Goal: Complete application form: Complete application form

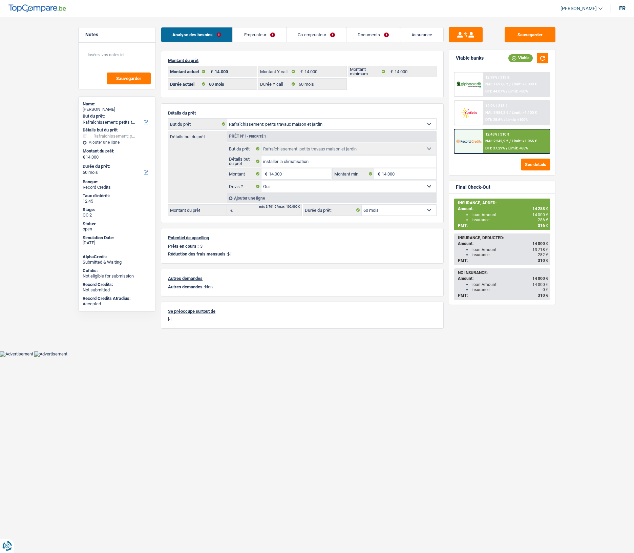
select select "houseOrGarden"
select select "60"
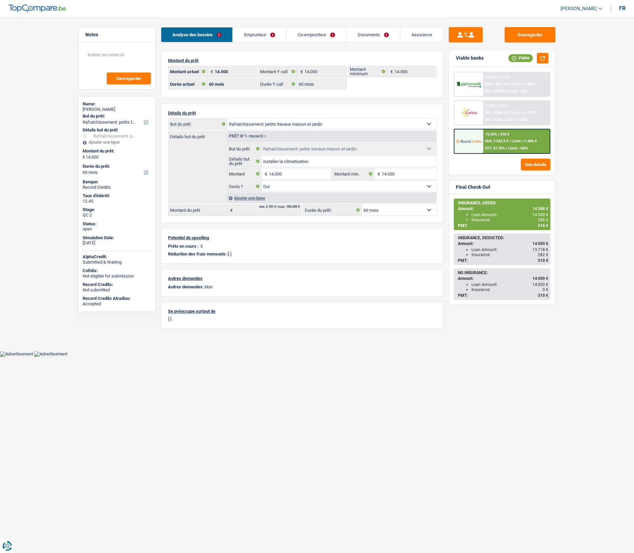
select select "houseOrGarden"
select select "yes"
select select "60"
click at [286, 177] on input "14.000" at bounding box center [300, 173] width 62 height 11
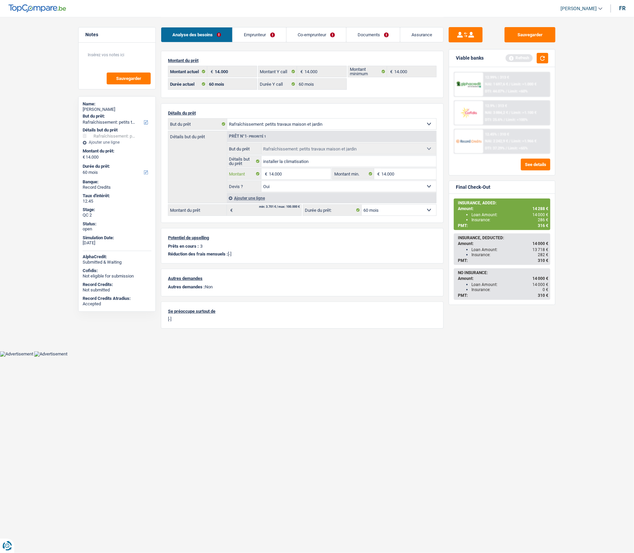
drag, startPoint x: 285, startPoint y: 177, endPoint x: 263, endPoint y: 176, distance: 22.7
click at [263, 176] on div "14.000 € Montant" at bounding box center [279, 173] width 104 height 11
type input "15.001"
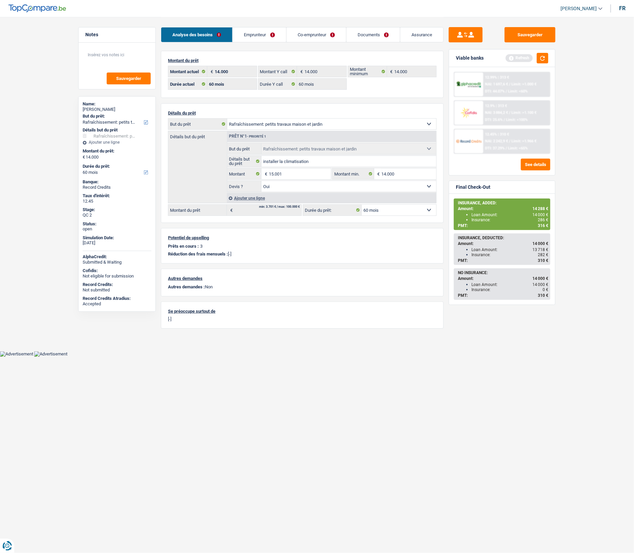
select select "84"
type input "15.001"
select select "84"
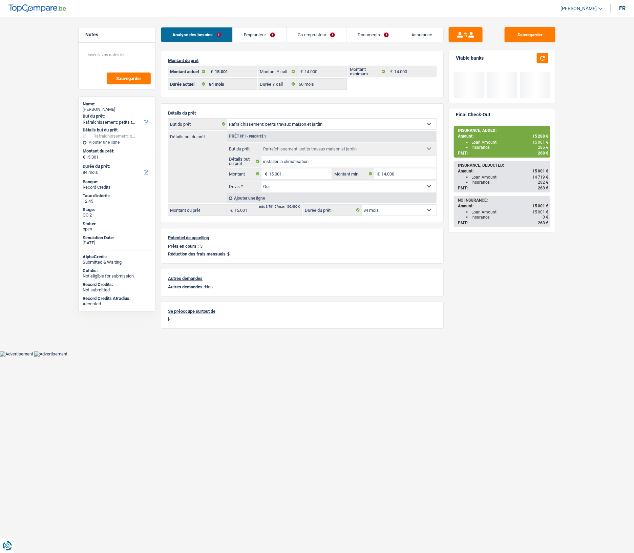
click at [382, 215] on select "12 mois 18 mois 24 mois 30 mois 36 mois 42 mois 48 mois 60 mois 72 mois 84 mois…" at bounding box center [399, 210] width 74 height 11
click at [570, 131] on main "Notes Sauvegarder Name: Hamadoun Diallo But du prêt: Confort maison: meubles, t…" at bounding box center [317, 175] width 634 height 351
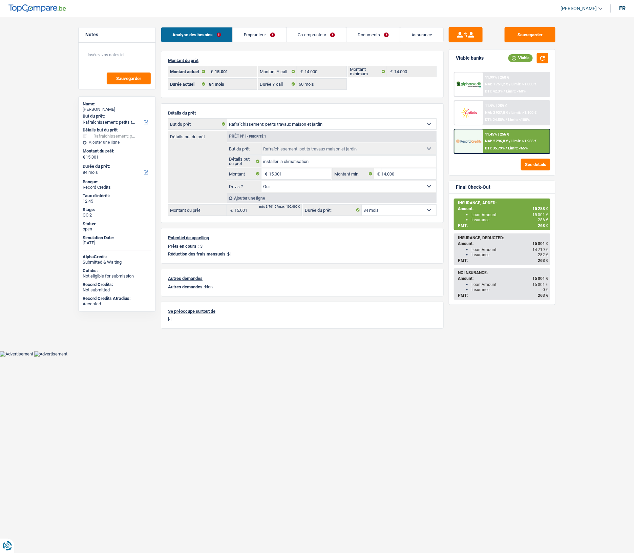
click at [510, 148] on span "Limit: <65%" at bounding box center [518, 148] width 20 height 4
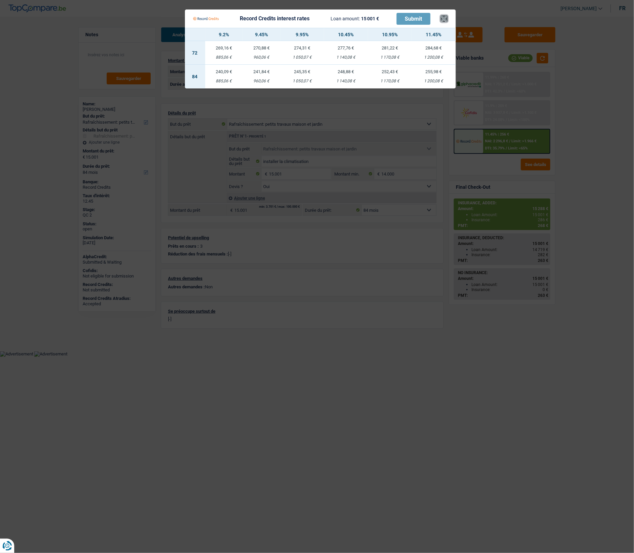
click at [446, 20] on button "×" at bounding box center [444, 18] width 7 height 7
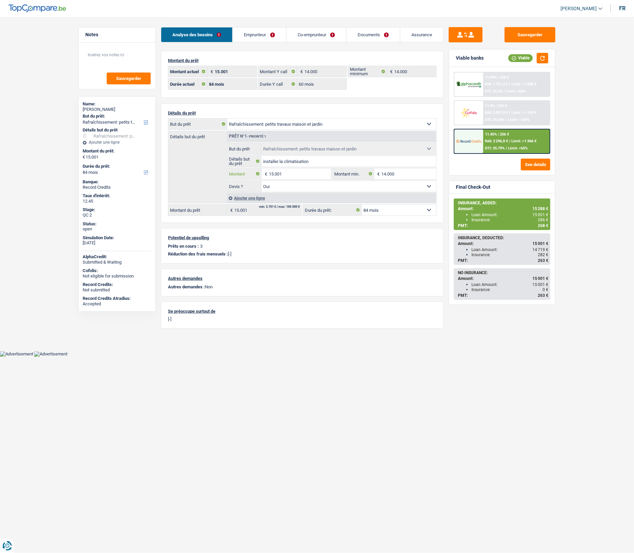
click at [290, 177] on input "15.001" at bounding box center [300, 173] width 62 height 11
click at [288, 176] on input "15.001" at bounding box center [300, 173] width 62 height 11
click at [273, 176] on input "15.001" at bounding box center [300, 173] width 62 height 11
type input "10.001"
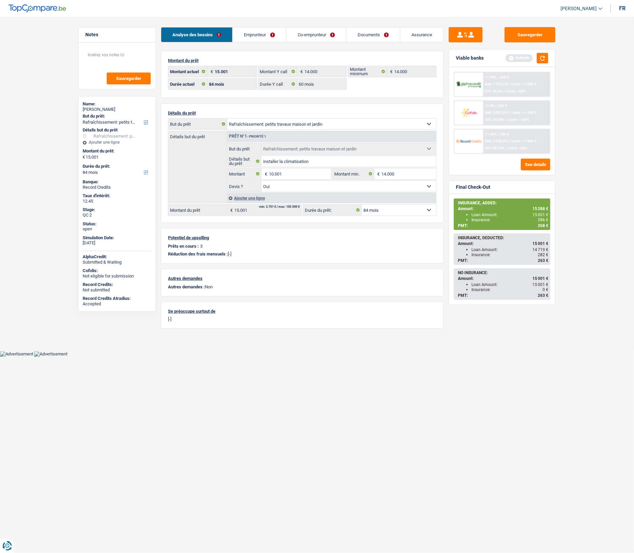
type input "10.001"
select select "60"
type input "10.001"
select select "60"
type input "10.001"
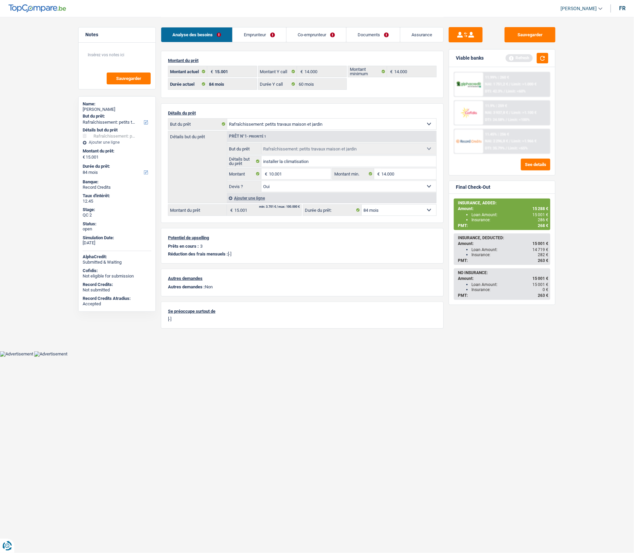
select select "60"
click at [388, 211] on select "12 mois 18 mois 24 mois 30 mois 36 mois 42 mois 48 mois 60 mois 72 mois 84 mois…" at bounding box center [399, 210] width 74 height 11
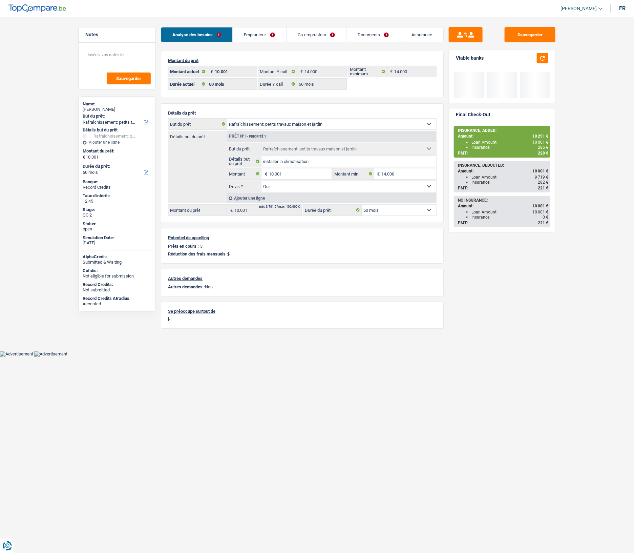
click at [581, 94] on main "Notes Sauvegarder Name: Hamadoun Diallo But du prêt: Confort maison: meubles, t…" at bounding box center [317, 175] width 634 height 351
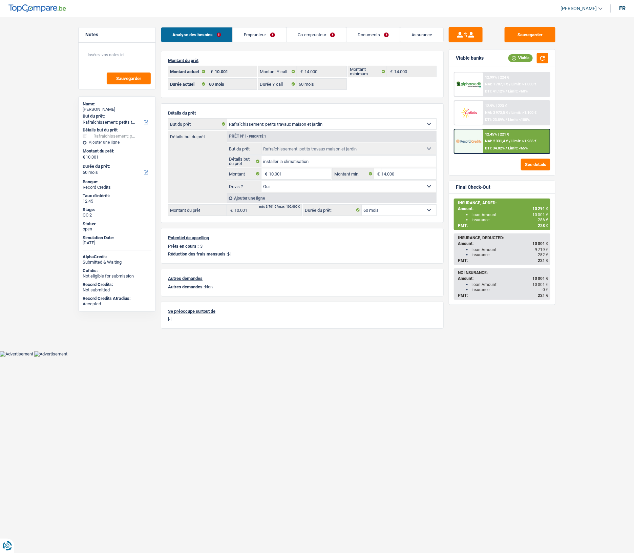
click at [512, 149] on div "12.45% | 221 € NAI: 2 331,4 € / Limit: >1.966 € DTI: 34.82% / Limit: <65%" at bounding box center [516, 141] width 67 height 24
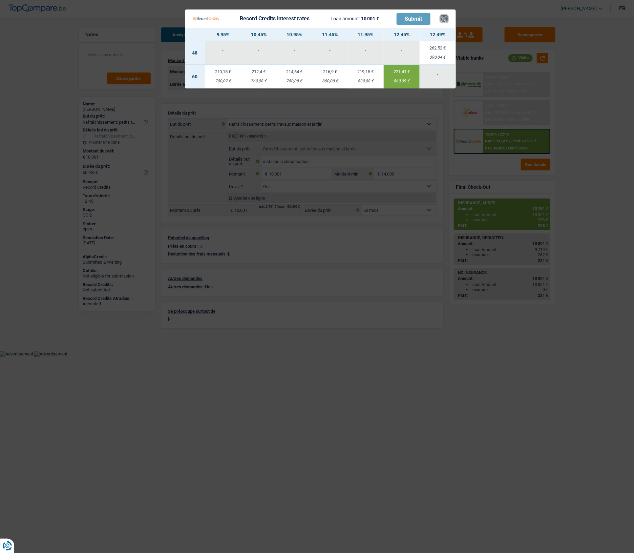
click at [446, 17] on button "×" at bounding box center [444, 18] width 7 height 7
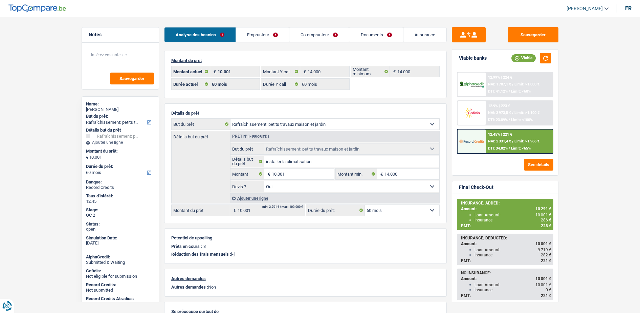
click at [260, 36] on link "Emprunteur" at bounding box center [262, 34] width 53 height 15
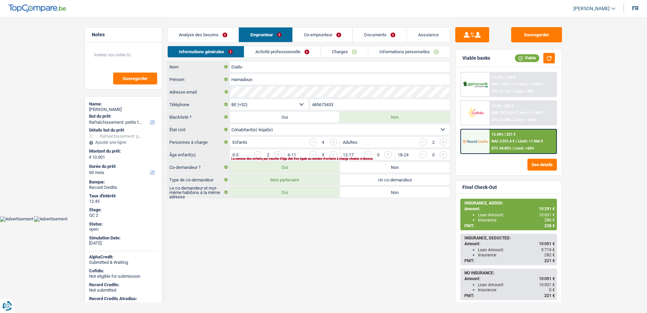
click at [280, 50] on link "Activité professionnelle" at bounding box center [282, 51] width 76 height 11
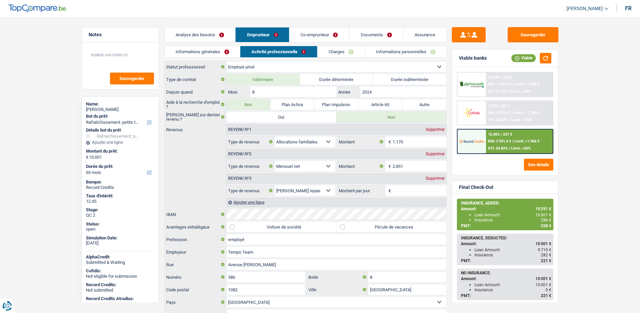
click at [344, 52] on link "Charges" at bounding box center [341, 51] width 47 height 11
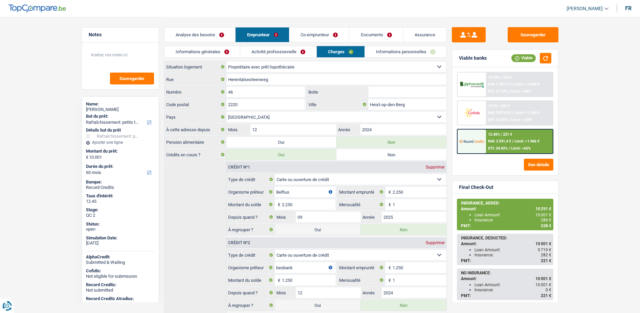
click at [387, 52] on link "Informations personnelles" at bounding box center [406, 51] width 82 height 11
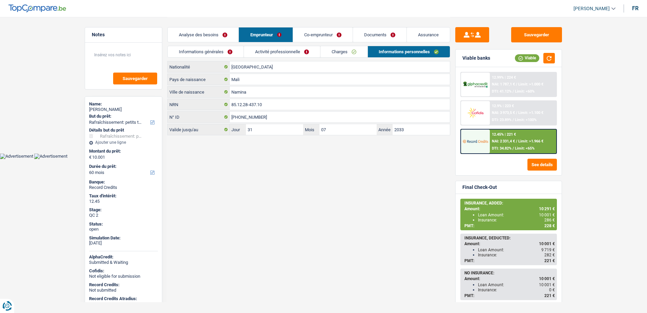
click at [314, 37] on link "Co-emprunteur" at bounding box center [323, 34] width 60 height 15
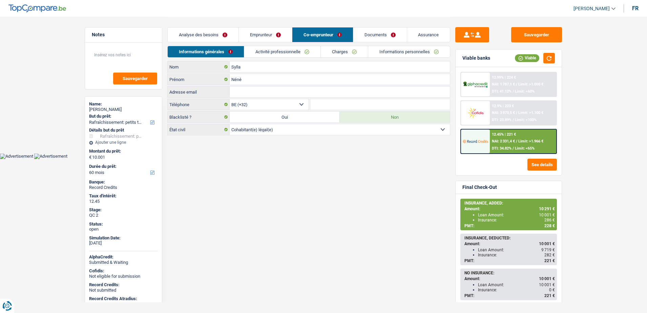
click at [265, 59] on div "Informations générales Activité professionnelle Charges Informations personnell…" at bounding box center [308, 53] width 283 height 15
click at [263, 50] on link "Activité professionnelle" at bounding box center [282, 51] width 76 height 11
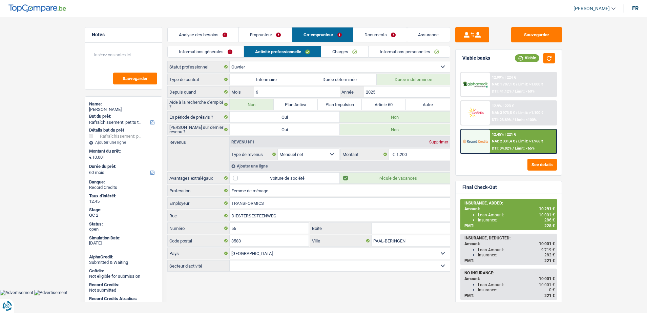
click at [263, 38] on link "Emprunteur" at bounding box center [265, 34] width 53 height 15
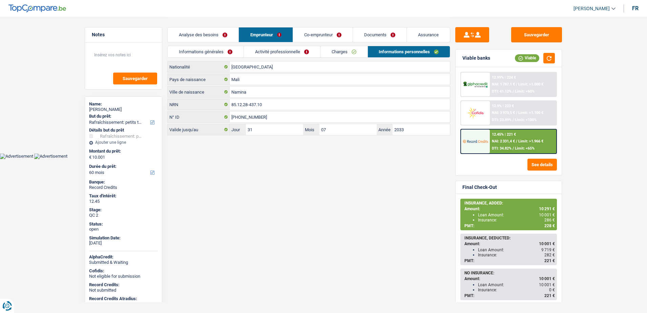
click at [267, 46] on link "Activité professionnelle" at bounding box center [282, 51] width 76 height 11
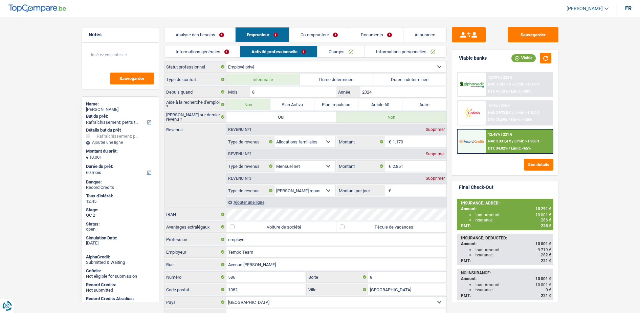
click at [305, 41] on link "Co-emprunteur" at bounding box center [320, 34] width 60 height 15
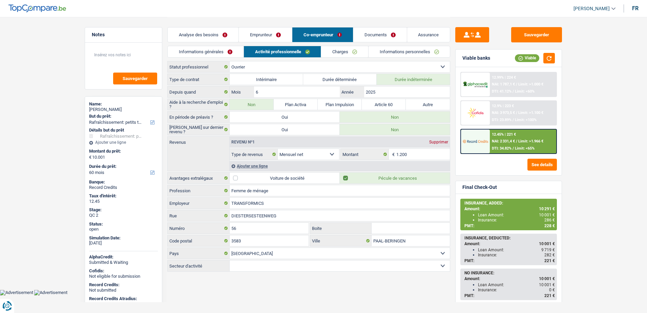
click at [404, 50] on link "Informations personnelles" at bounding box center [409, 51] width 82 height 11
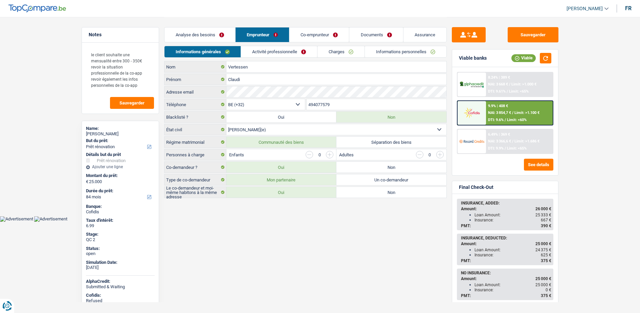
select select "renovation"
select select "84"
select select "32"
select select "married"
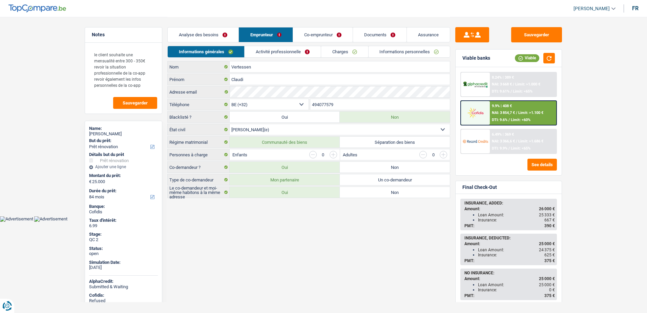
click at [391, 55] on link "Informations personnelles" at bounding box center [409, 51] width 82 height 11
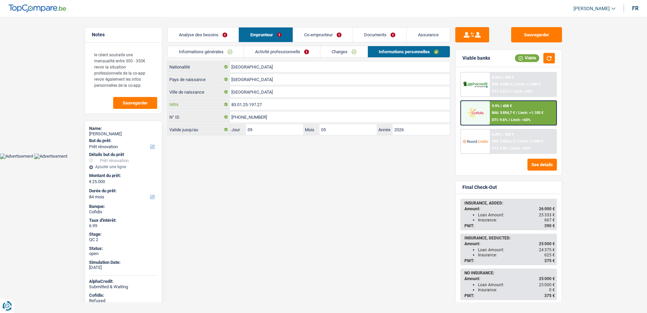
click at [264, 105] on input "83.01.25-197.27" at bounding box center [340, 104] width 220 height 11
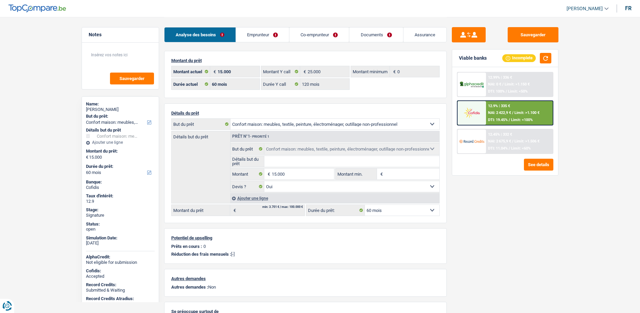
select select "household"
select select "60"
select select "120"
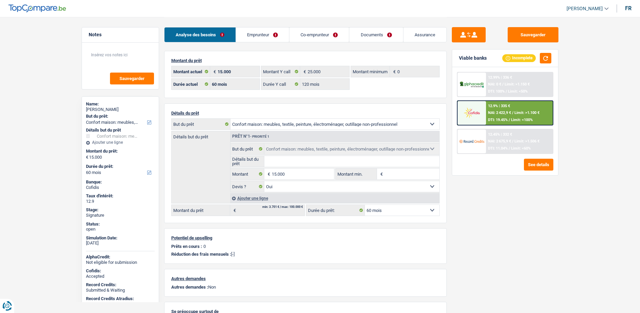
select select "household"
select select "yes"
select select "60"
click at [377, 33] on link "Documents" at bounding box center [375, 34] width 53 height 15
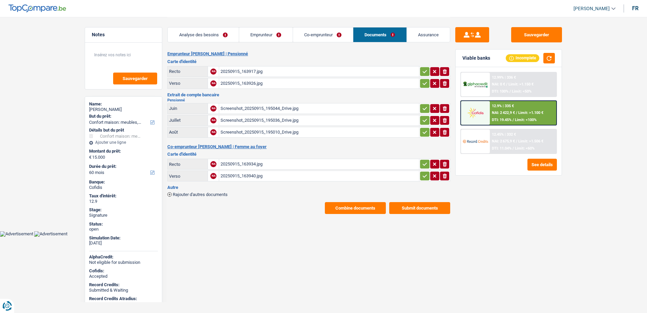
click at [285, 35] on link "Emprunteur" at bounding box center [265, 34] width 53 height 15
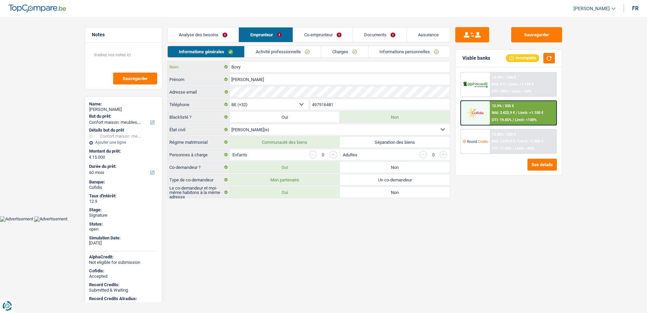
click at [398, 66] on input "Bovy" at bounding box center [340, 66] width 220 height 11
click at [397, 55] on link "Informations personnelles" at bounding box center [409, 51] width 82 height 11
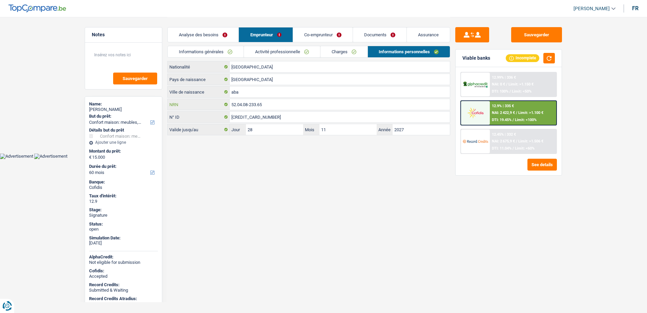
click at [254, 99] on input "52.04.08-233.65" at bounding box center [340, 104] width 220 height 11
click at [311, 33] on link "Co-emprunteur" at bounding box center [323, 34] width 60 height 15
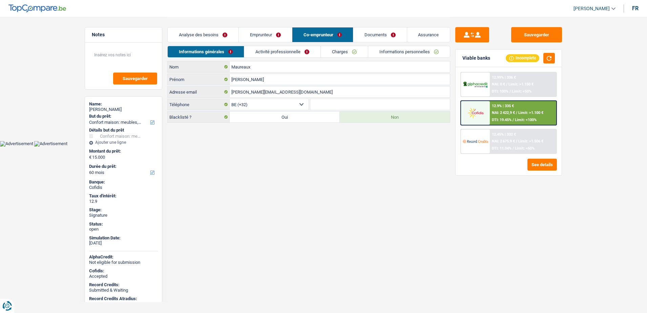
click at [277, 47] on link "Activité professionnelle" at bounding box center [282, 51] width 76 height 11
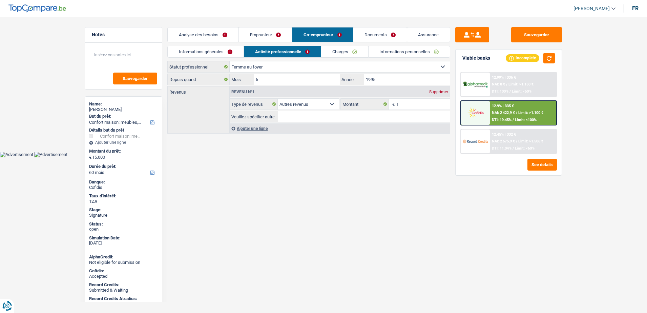
click at [385, 49] on link "Informations personnelles" at bounding box center [409, 51] width 82 height 11
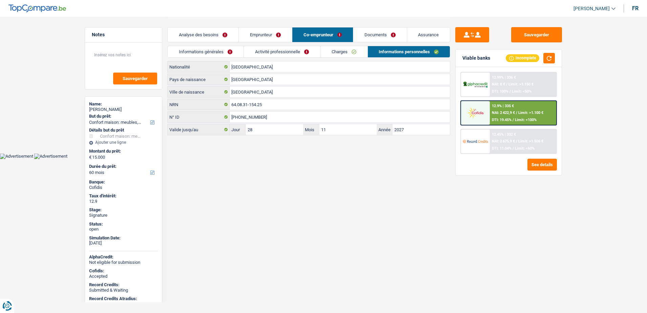
click at [259, 37] on link "Emprunteur" at bounding box center [265, 34] width 53 height 15
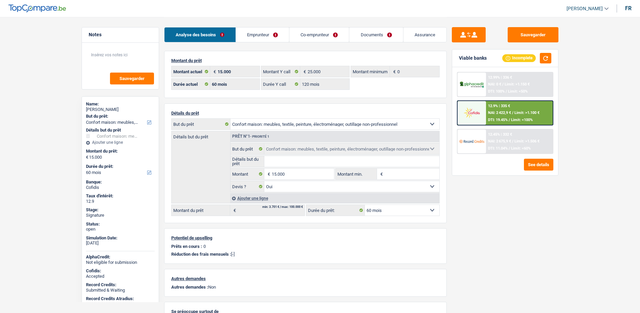
select select "household"
select select "60"
select select "32"
select select "married"
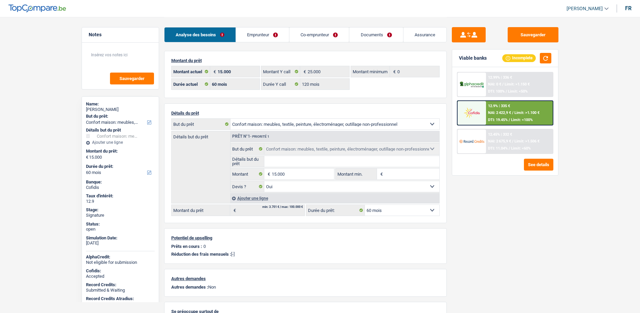
click at [274, 37] on link "Emprunteur" at bounding box center [262, 34] width 53 height 15
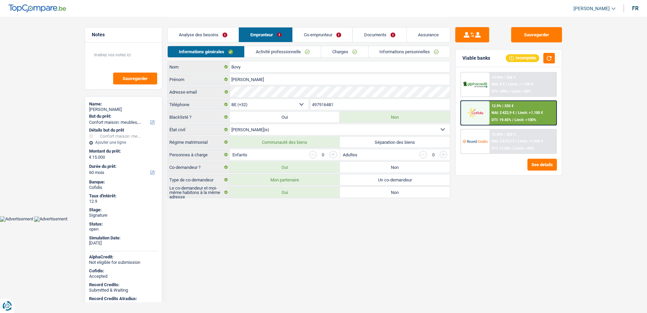
click at [393, 58] on div "Informations générales Activité professionnelle Charges Informations personnell…" at bounding box center [308, 53] width 283 height 15
click at [392, 57] on link "Informations personnelles" at bounding box center [409, 51] width 82 height 11
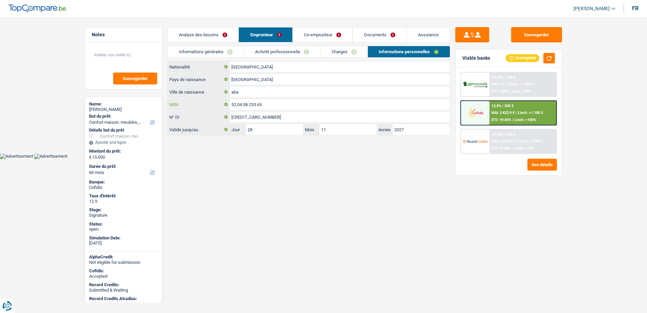
click at [269, 114] on div "Belgique Nationalité République démocratique du Congo Pays de naissance aba Vil…" at bounding box center [308, 98] width 283 height 74
click at [269, 115] on input "592-7050510-49" at bounding box center [340, 116] width 220 height 11
click at [269, 105] on input "52.04.08-233.65" at bounding box center [340, 104] width 220 height 11
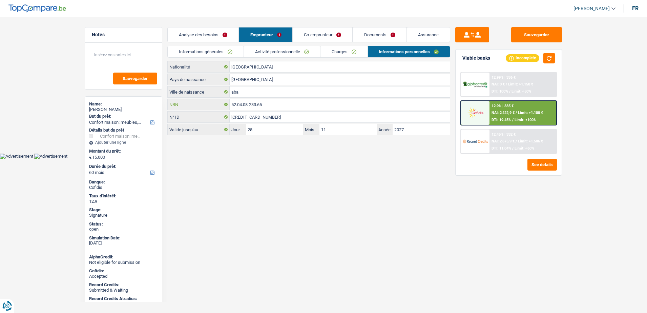
click at [269, 105] on input "52.04.08-233.65" at bounding box center [340, 104] width 220 height 11
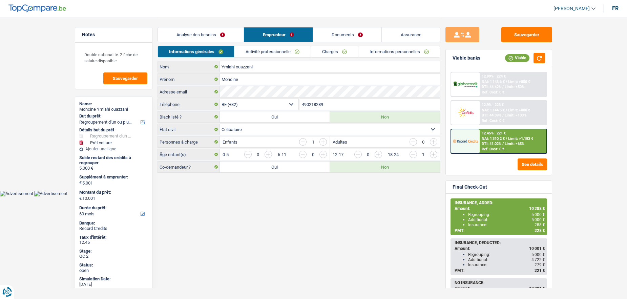
select select "refinancing"
select select "car"
select select "60"
select select "32"
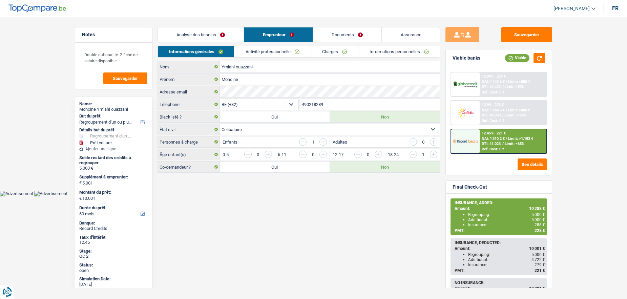
select select "single"
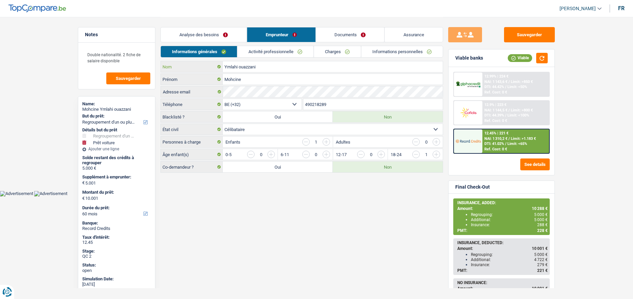
click at [251, 65] on input "Ymlahi ouazzani" at bounding box center [333, 66] width 220 height 11
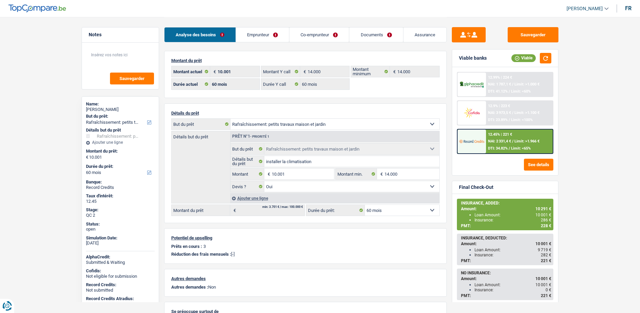
select select "houseOrGarden"
select select "60"
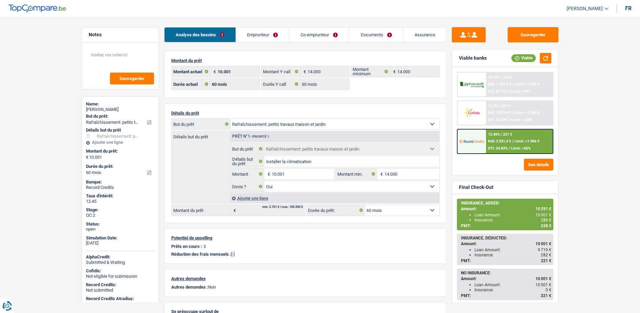
select select "houseOrGarden"
select select "yes"
select select "60"
select select "ownerWithMortgage"
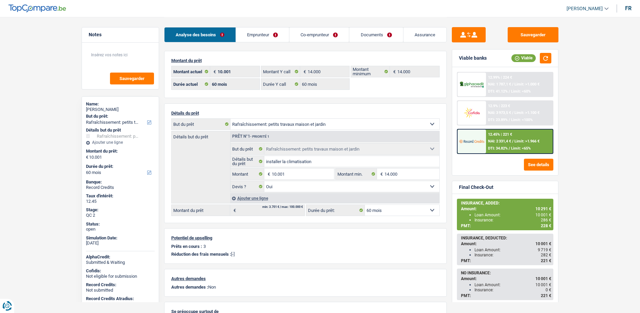
select select "BE"
select select "cardOrCredit"
select select "mortgage"
select select "360"
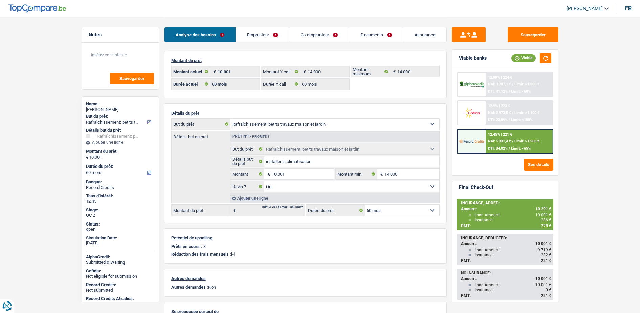
click at [279, 31] on link "Emprunteur" at bounding box center [262, 34] width 53 height 15
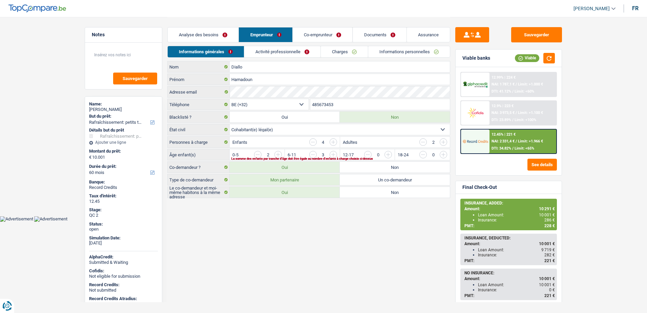
click at [280, 46] on li "Activité professionnelle" at bounding box center [282, 52] width 77 height 12
click at [289, 46] on link "Activité professionnelle" at bounding box center [282, 51] width 76 height 11
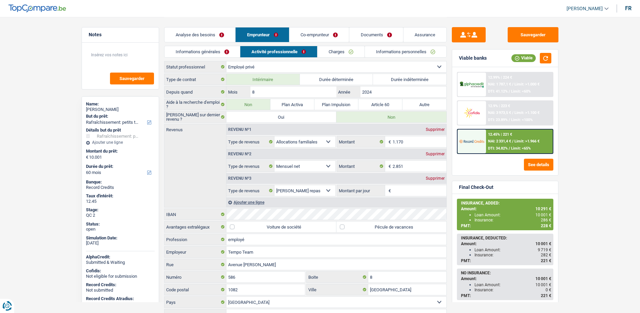
click at [340, 52] on link "Charges" at bounding box center [341, 51] width 47 height 11
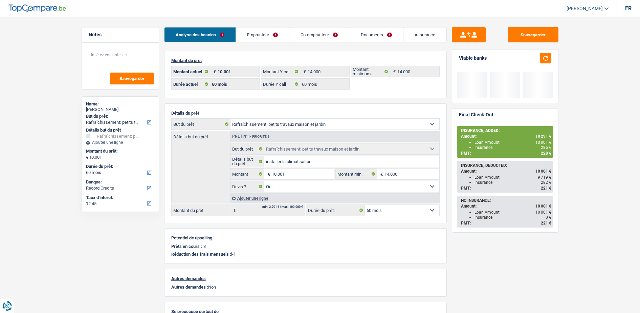
select select "houseOrGarden"
select select "60"
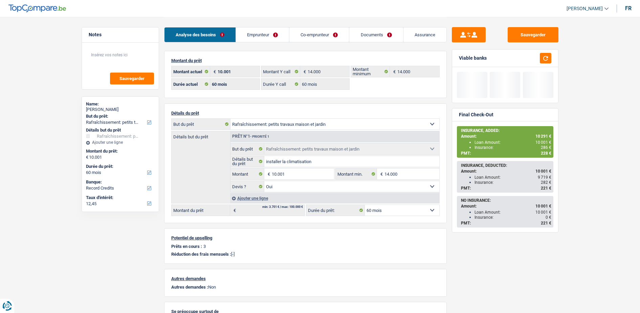
select select "houseOrGarden"
select select "yes"
select select "60"
select select "worker"
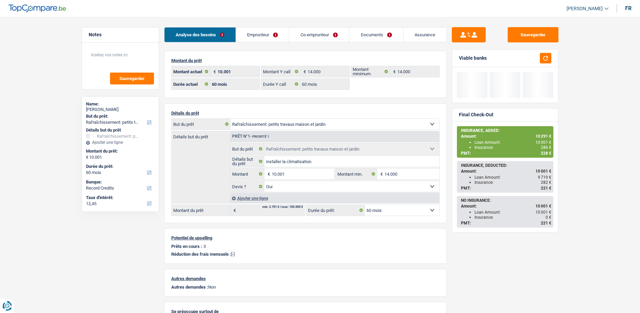
select select "netSalary"
select select "BE"
click at [254, 39] on link "Emprunteur" at bounding box center [262, 34] width 53 height 15
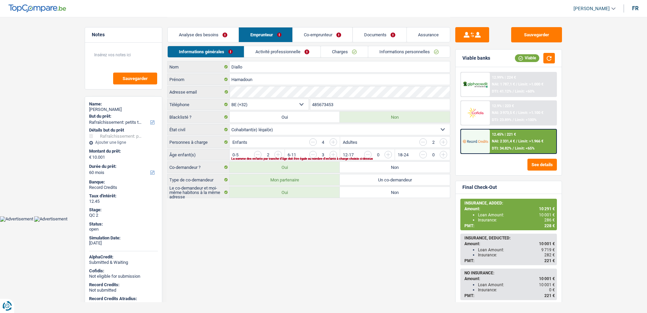
click at [257, 48] on link "Activité professionnelle" at bounding box center [282, 51] width 76 height 11
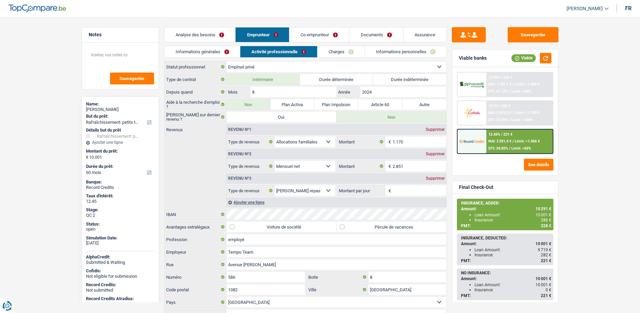
click at [321, 32] on link "Co-emprunteur" at bounding box center [320, 34] width 60 height 15
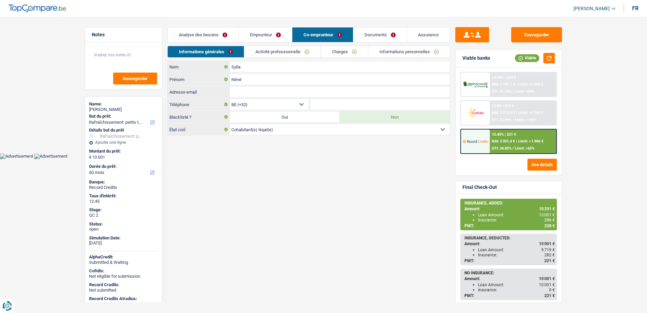
click at [262, 51] on link "Activité professionnelle" at bounding box center [282, 51] width 76 height 11
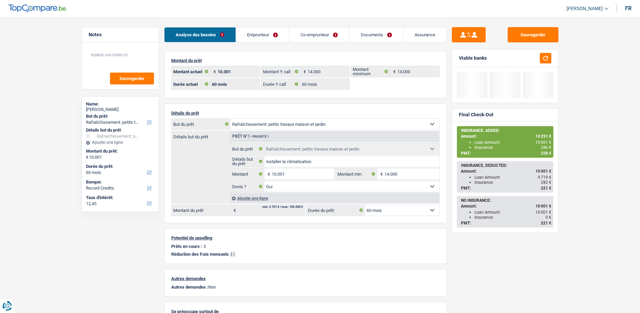
select select "houseOrGarden"
select select "60"
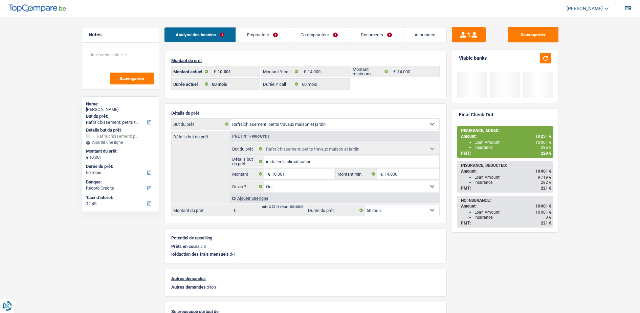
select select "houseOrGarden"
select select "yes"
select select "60"
select select "privateEmployee"
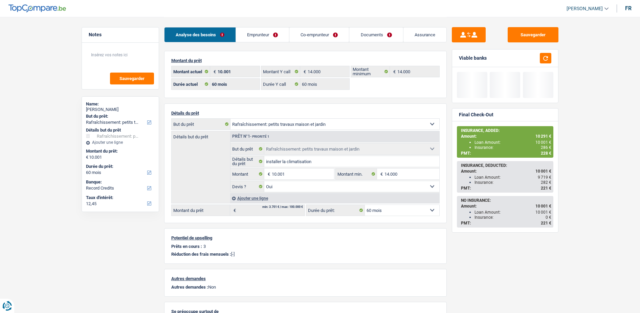
select select "familyAllowances"
select select "netSalary"
select select "mealVouchers"
select select "BE"
click at [267, 37] on link "Emprunteur" at bounding box center [262, 34] width 53 height 15
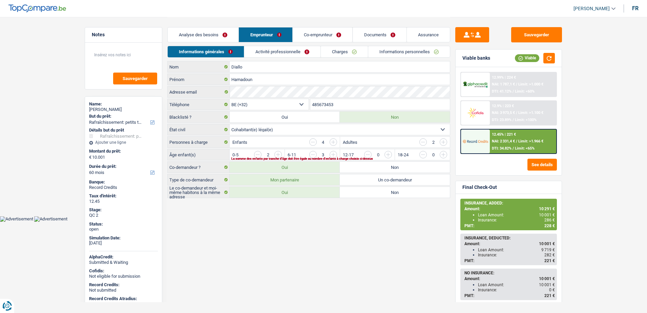
click at [273, 51] on link "Activité professionnelle" at bounding box center [282, 51] width 76 height 11
